Goal: Navigation & Orientation: Understand site structure

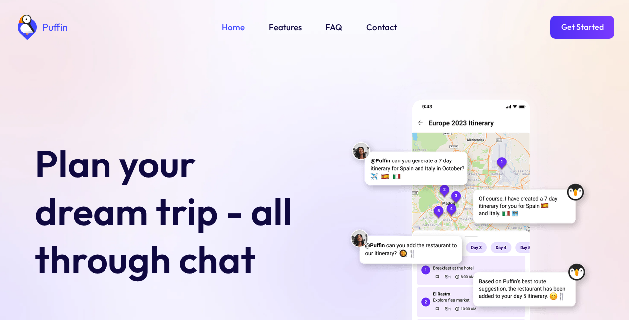
click at [580, 28] on link "Get Started" at bounding box center [582, 27] width 64 height 23
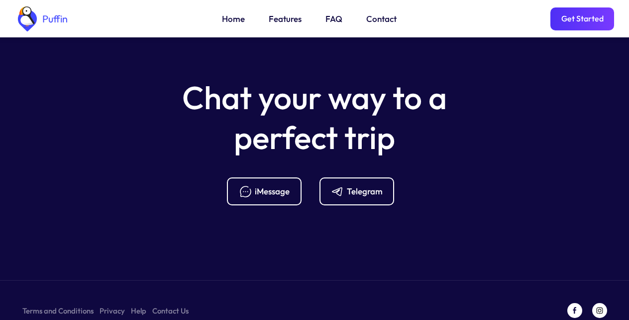
scroll to position [3944, 0]
click at [262, 185] on div "iMessage" at bounding box center [272, 190] width 35 height 11
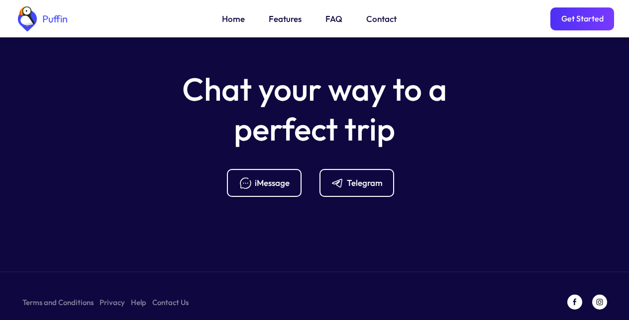
click at [280, 20] on link "Features" at bounding box center [285, 18] width 33 height 13
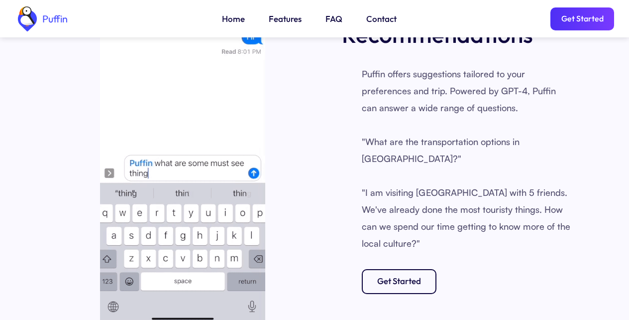
scroll to position [899, 0]
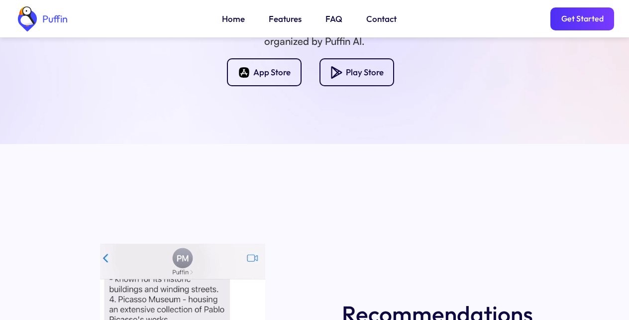
click at [330, 20] on link "FAQ" at bounding box center [333, 18] width 17 height 13
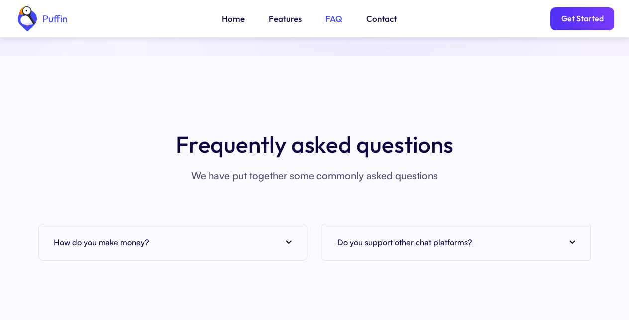
scroll to position [3630, 0]
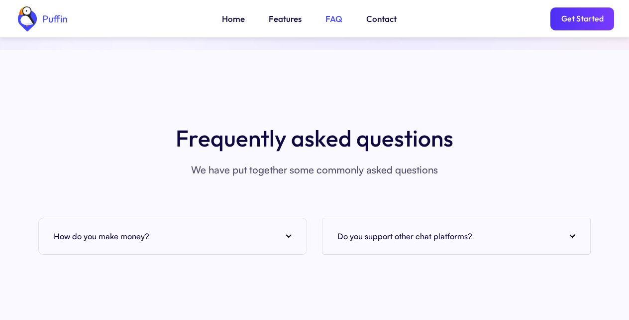
click at [285, 228] on div "How do you make money?" at bounding box center [173, 235] width 238 height 15
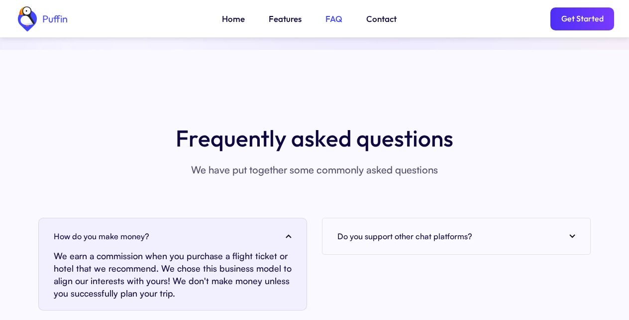
click at [580, 20] on link "Get Started" at bounding box center [582, 18] width 64 height 23
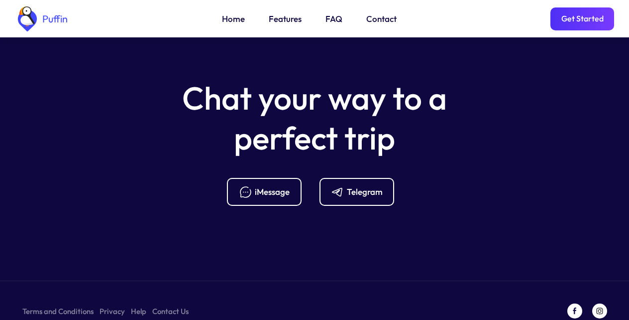
scroll to position [4000, 0]
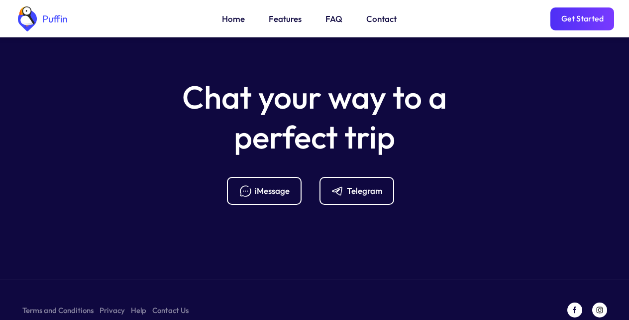
click at [262, 185] on div "iMessage" at bounding box center [272, 190] width 35 height 11
click at [231, 20] on link "Home" at bounding box center [233, 18] width 23 height 13
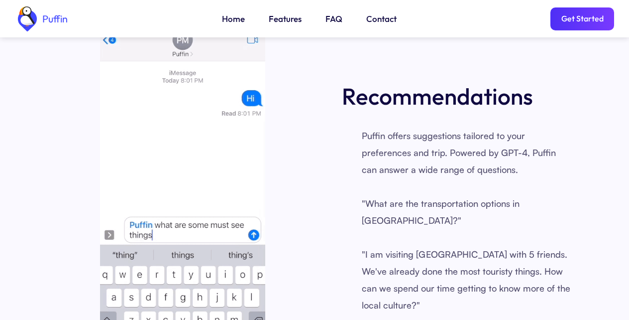
scroll to position [1396, 0]
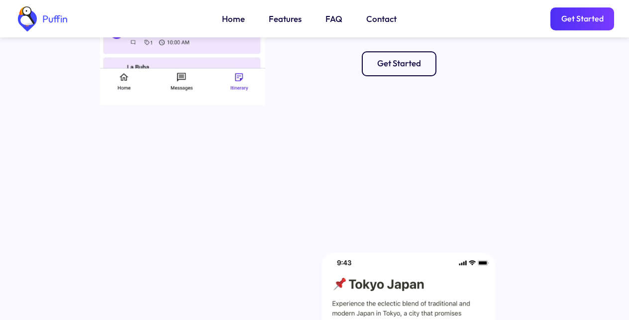
click at [580, 20] on link "Get Started" at bounding box center [582, 18] width 64 height 23
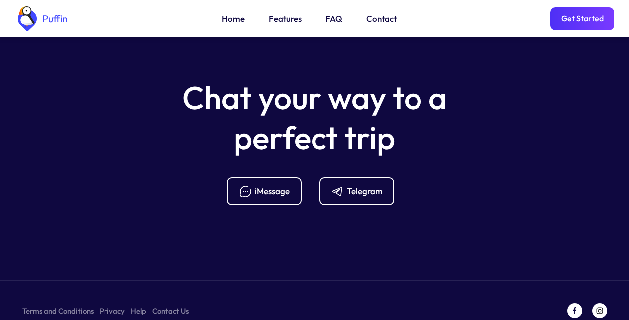
scroll to position [4000, 0]
click at [262, 185] on div "iMessage" at bounding box center [272, 190] width 35 height 11
